Goal: Task Accomplishment & Management: Manage account settings

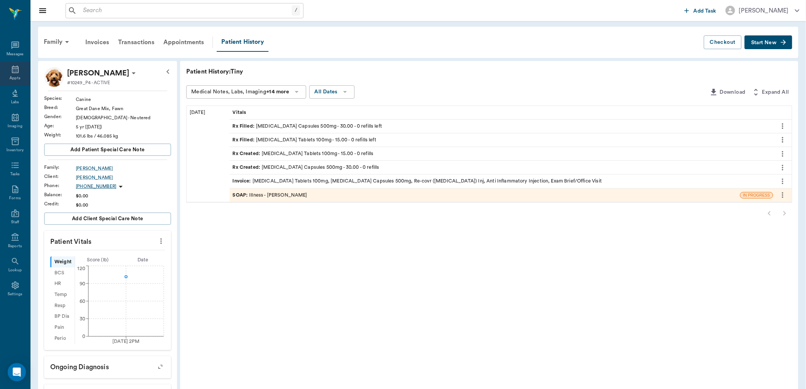
click at [19, 70] on icon at bounding box center [15, 69] width 9 height 9
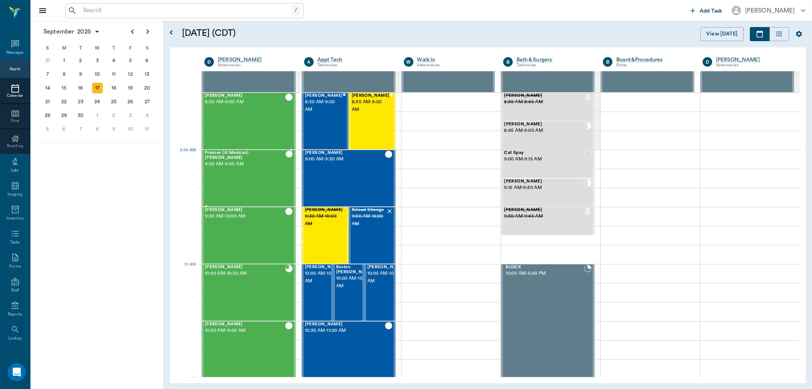
scroll to position [38, 0]
click at [241, 226] on div "[PERSON_NAME] 9:30 AM - 10:00 AM" at bounding box center [245, 236] width 80 height 56
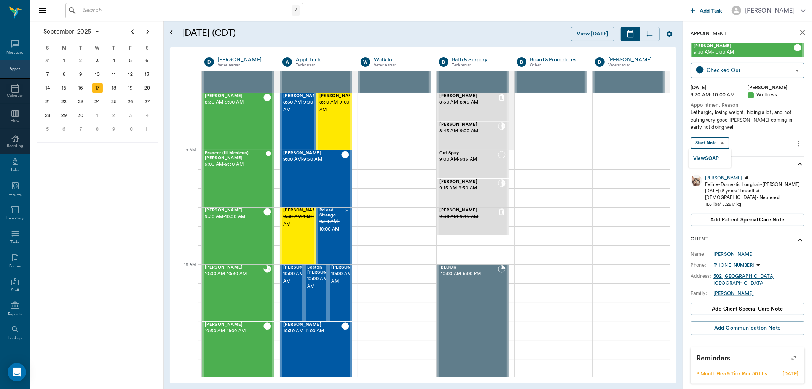
click at [717, 142] on body "/ ​ Add Task [PERSON_NAME] Nectar Messages Appts Calendar Flow Boarding Labs Im…" at bounding box center [406, 194] width 812 height 389
click at [717, 159] on button "View SOAP" at bounding box center [707, 158] width 26 height 9
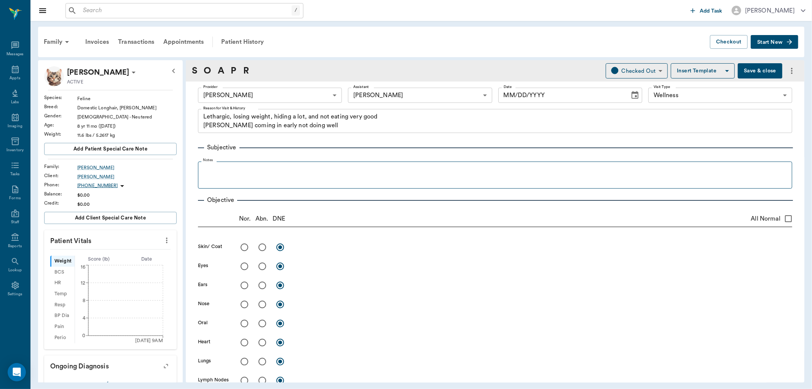
type input "63ec2f075fda476ae8351a4d"
type input "682b670d8bdc6f7f8feef3db"
type input "65d2be4f46e3a538d89b8c14"
type textarea "Lethargic, losing weight, hiding a lot, and not eating very good [PERSON_NAME] …"
type input "[DATE]"
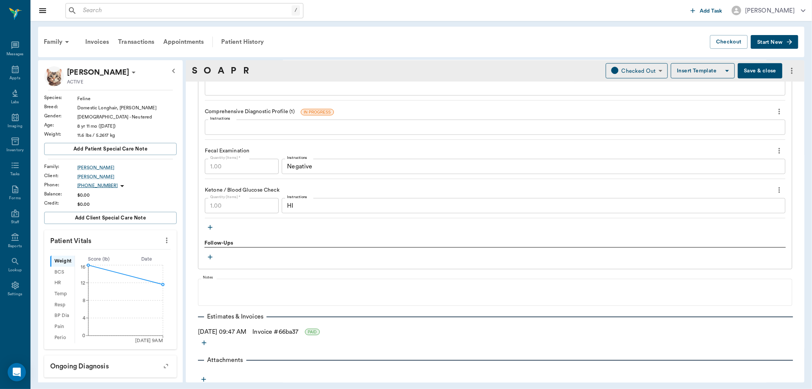
scroll to position [683, 0]
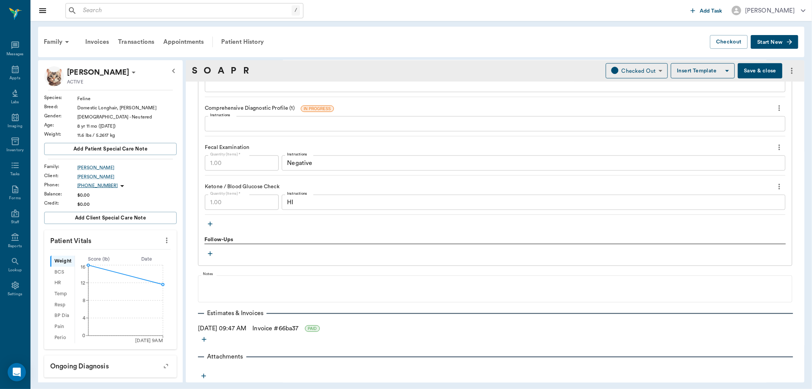
click at [204, 378] on icon "button" at bounding box center [203, 376] width 5 height 5
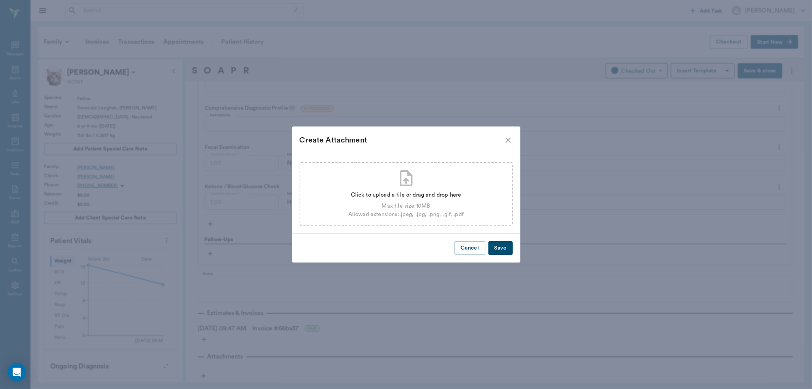
click at [433, 173] on div "Click to upload a file or drag and drop here Max file size: 10 MB Allowed exten…" at bounding box center [406, 194] width 213 height 64
type input "C:\fakepath\[PERSON_NAME] Comp [DATE].pdf"
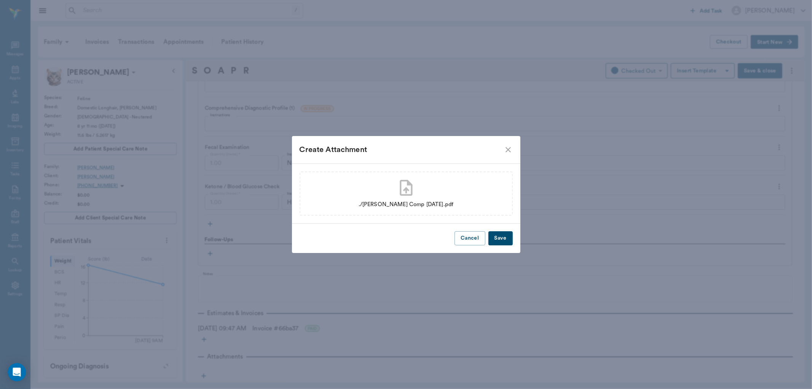
click at [505, 242] on button "Save" at bounding box center [501, 238] width 24 height 14
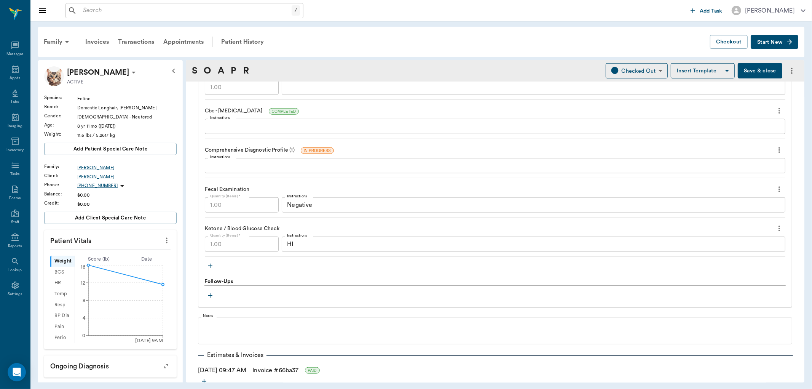
scroll to position [697, 0]
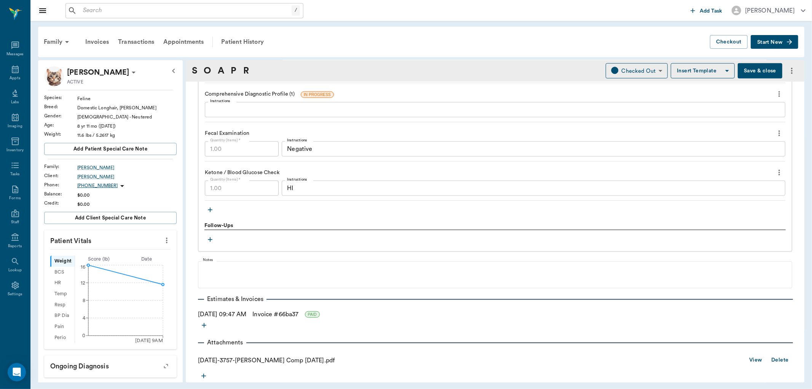
click at [433, 49] on div "Family Invoices Transactions Appointments Patient History" at bounding box center [374, 42] width 671 height 18
